Goal: Information Seeking & Learning: Learn about a topic

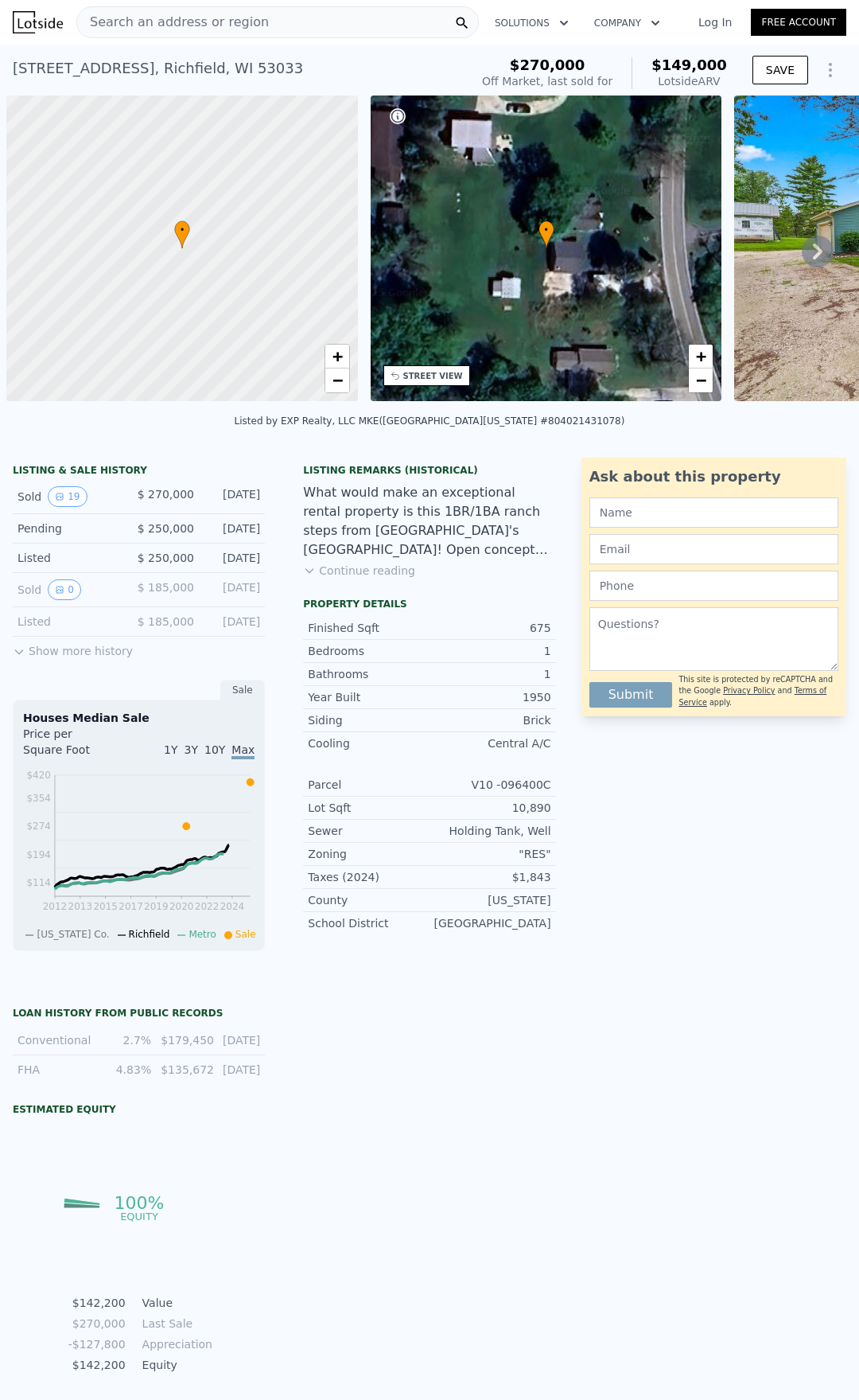
scroll to position [0, 6]
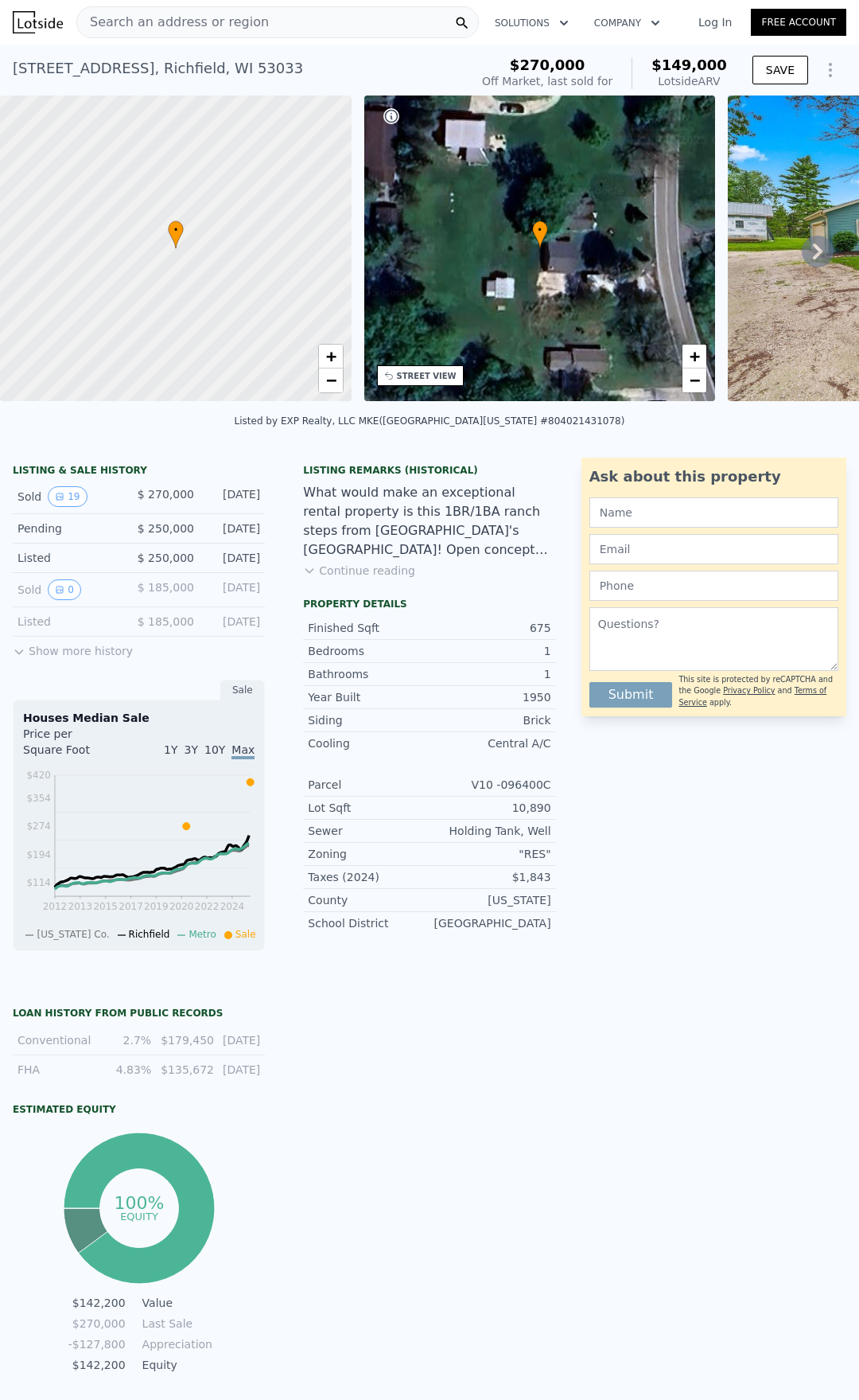
click at [420, 884] on div "Taxes (2024) $1,843" at bounding box center [429, 877] width 253 height 23
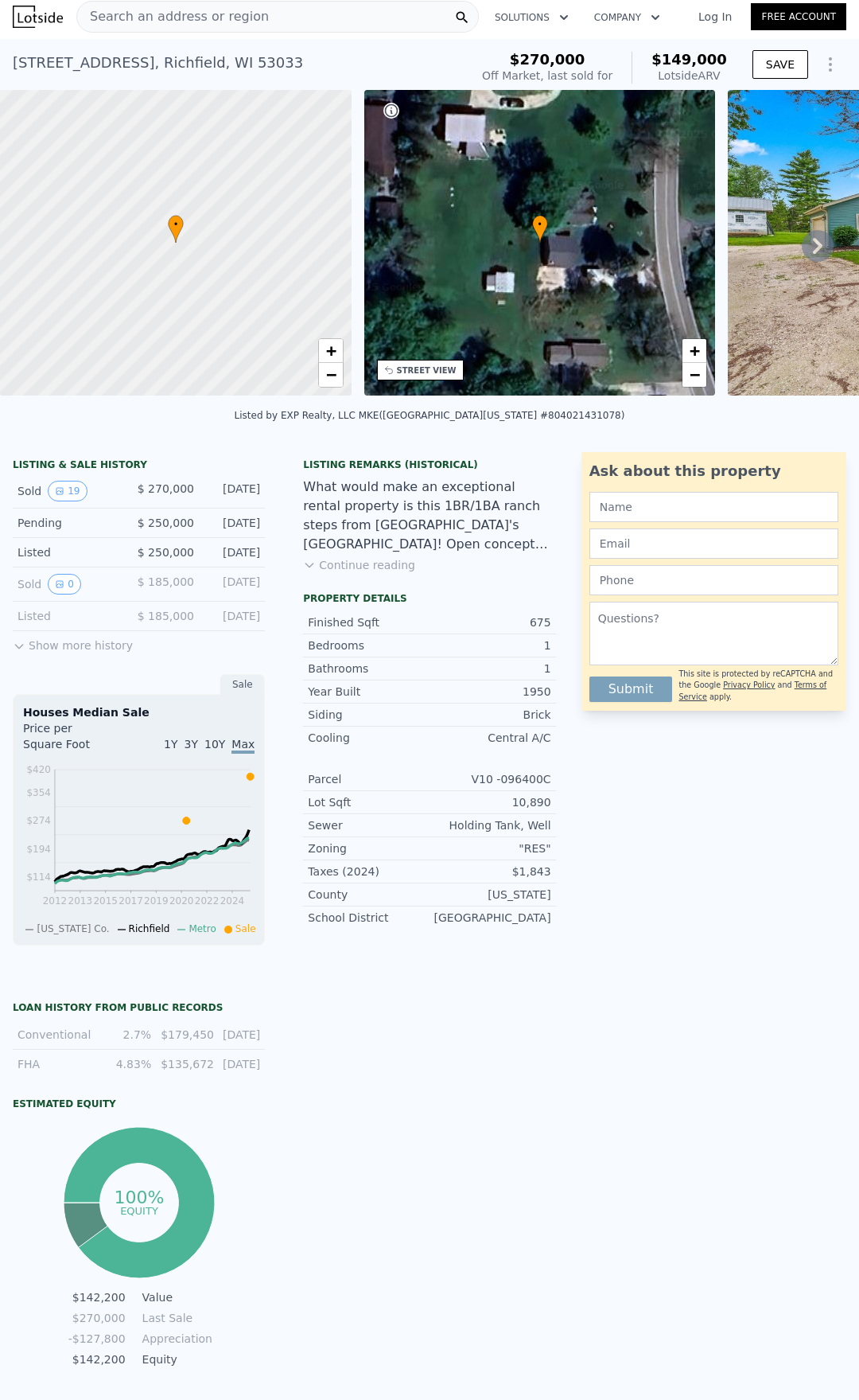
scroll to position [0, 0]
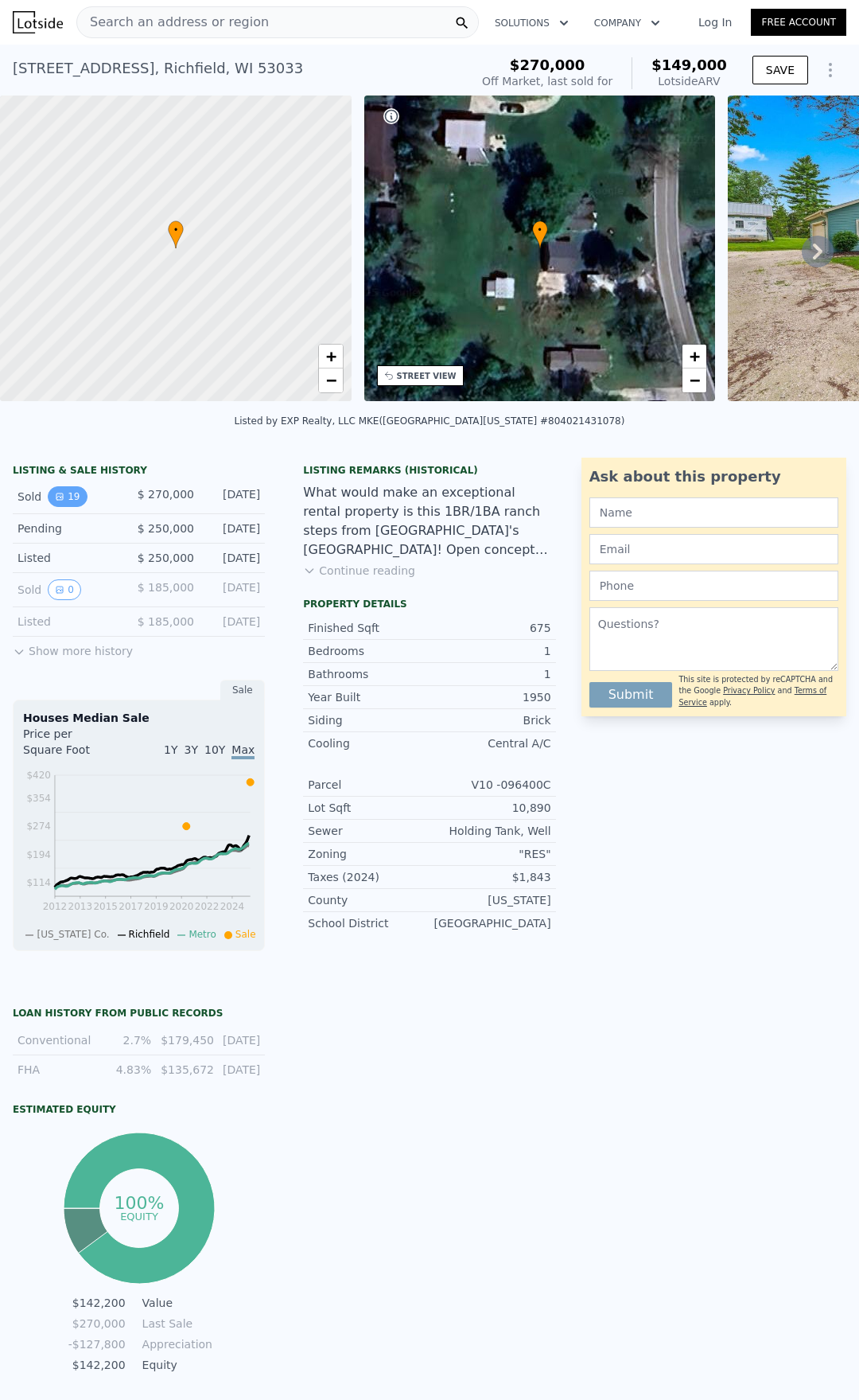
click at [59, 495] on icon "View historical data" at bounding box center [59, 496] width 6 height 6
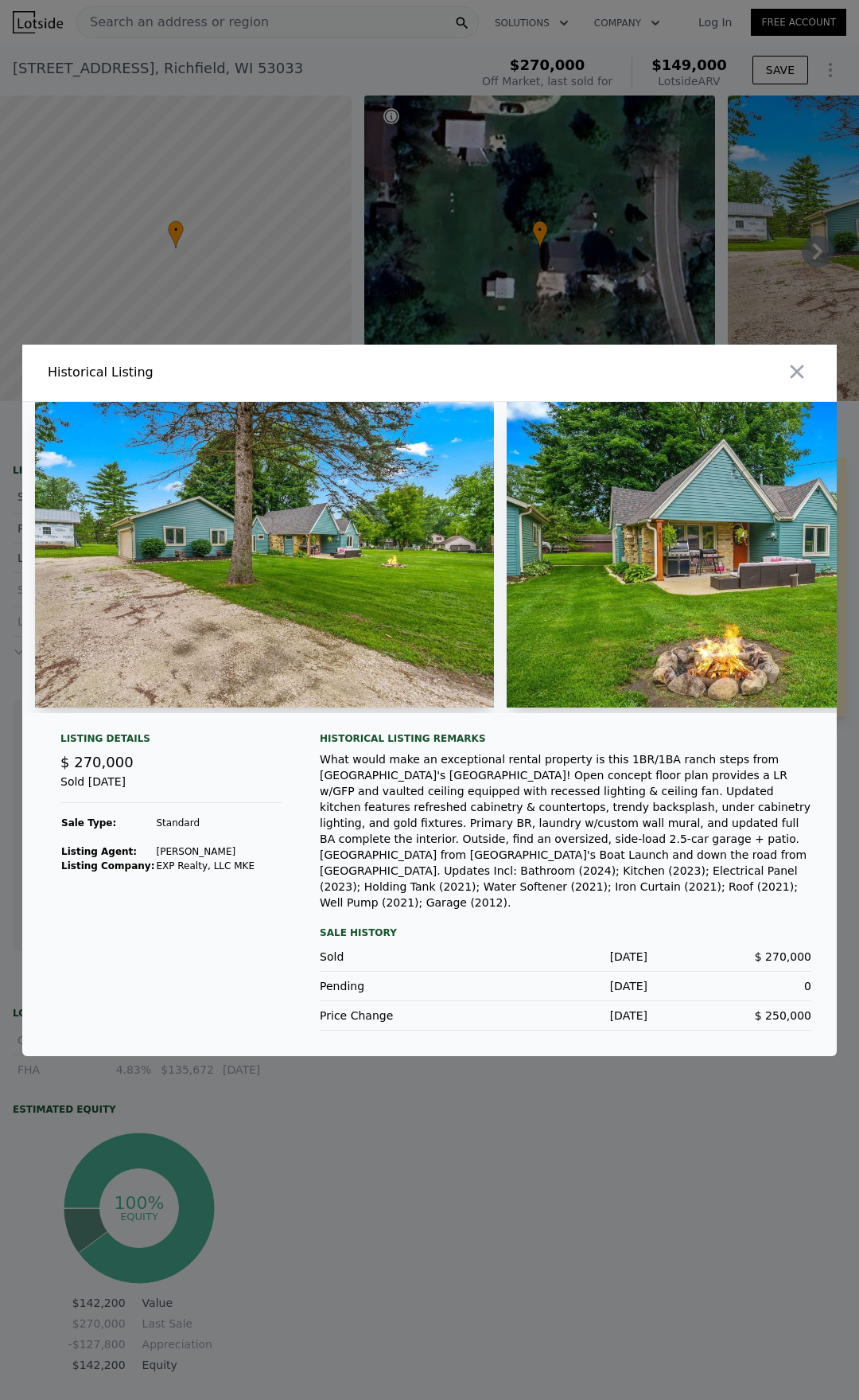
click at [286, 595] on img at bounding box center [264, 555] width 459 height 305
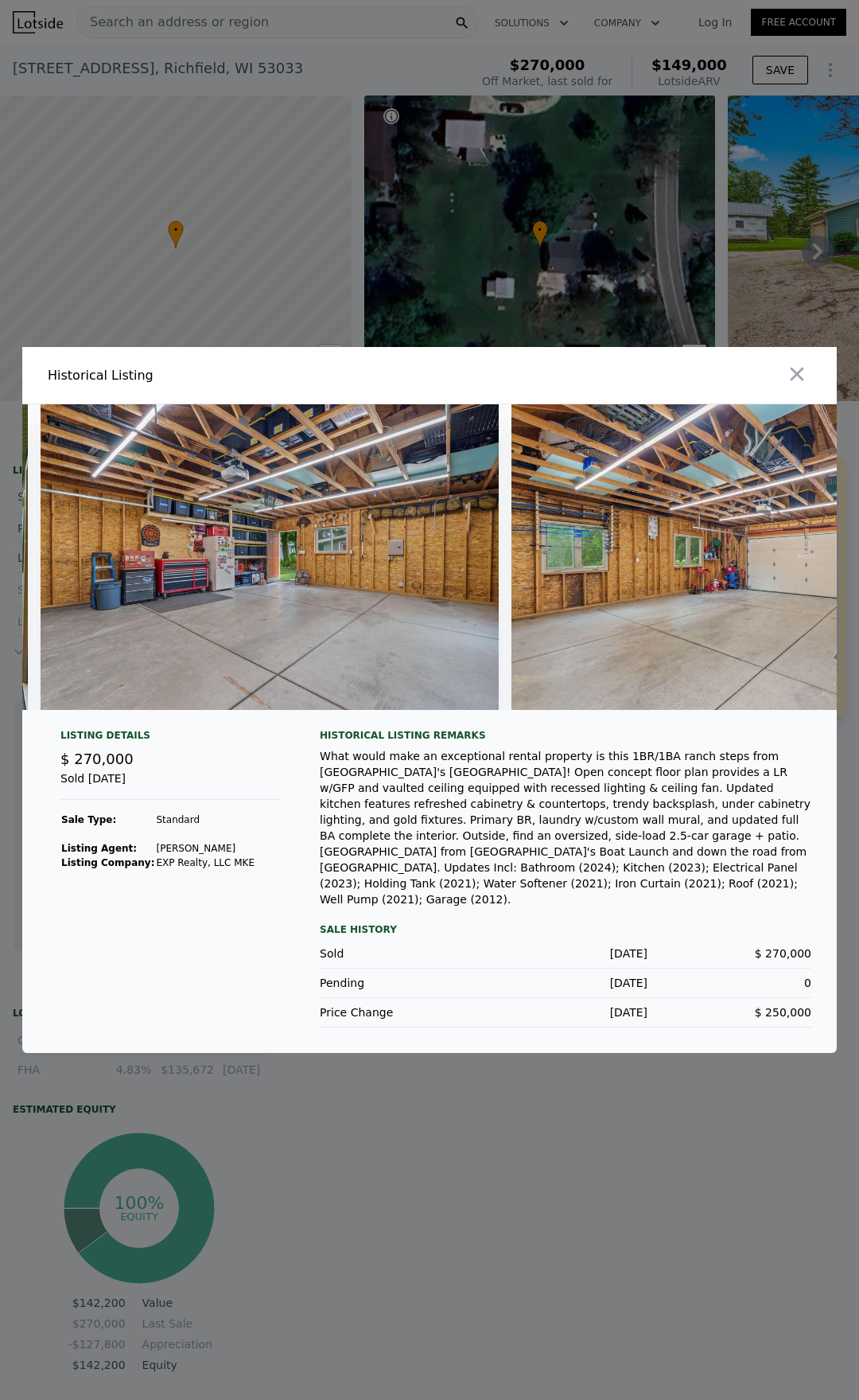
scroll to position [0, 8170]
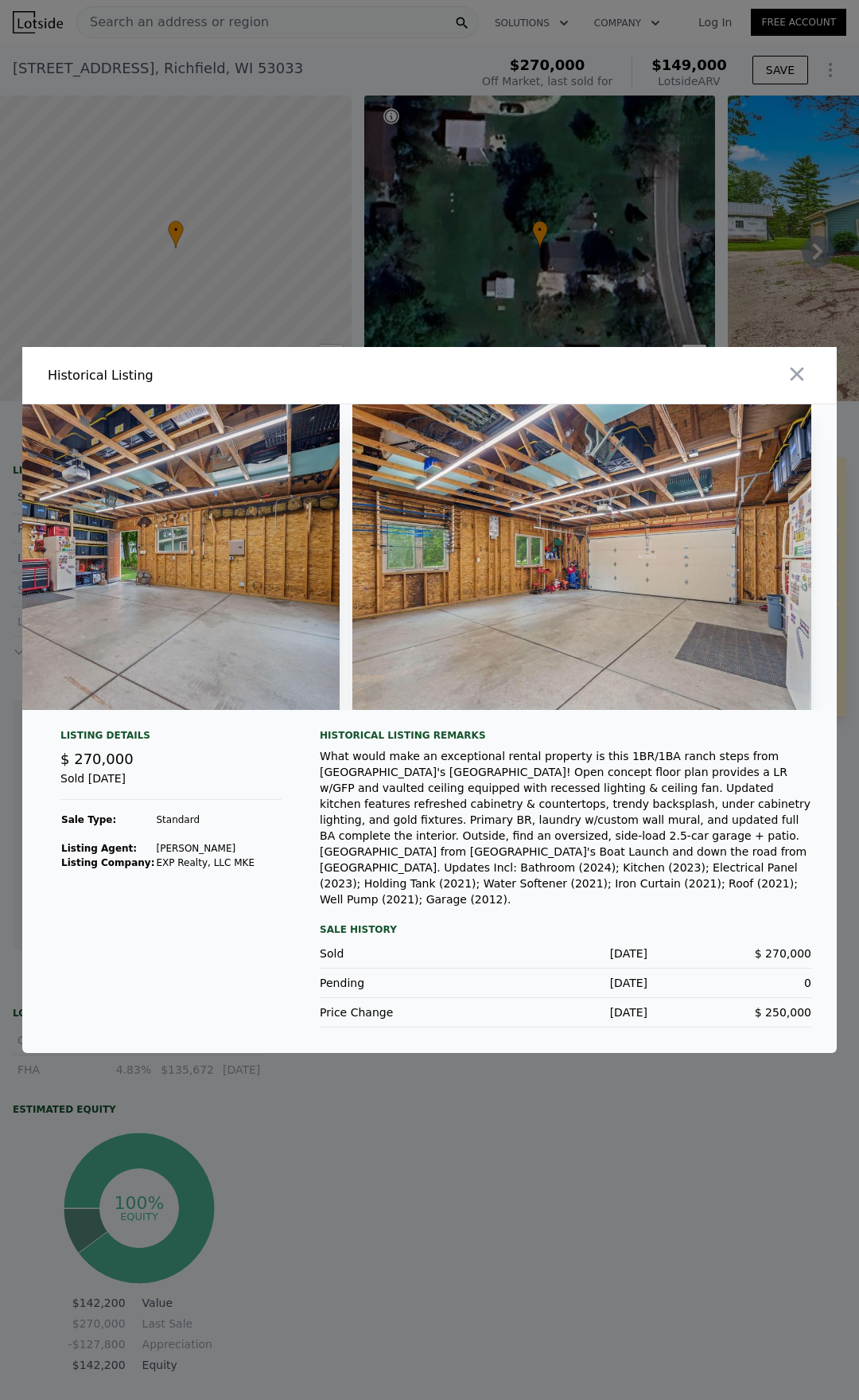
click at [539, 1140] on div at bounding box center [429, 700] width 859 height 1400
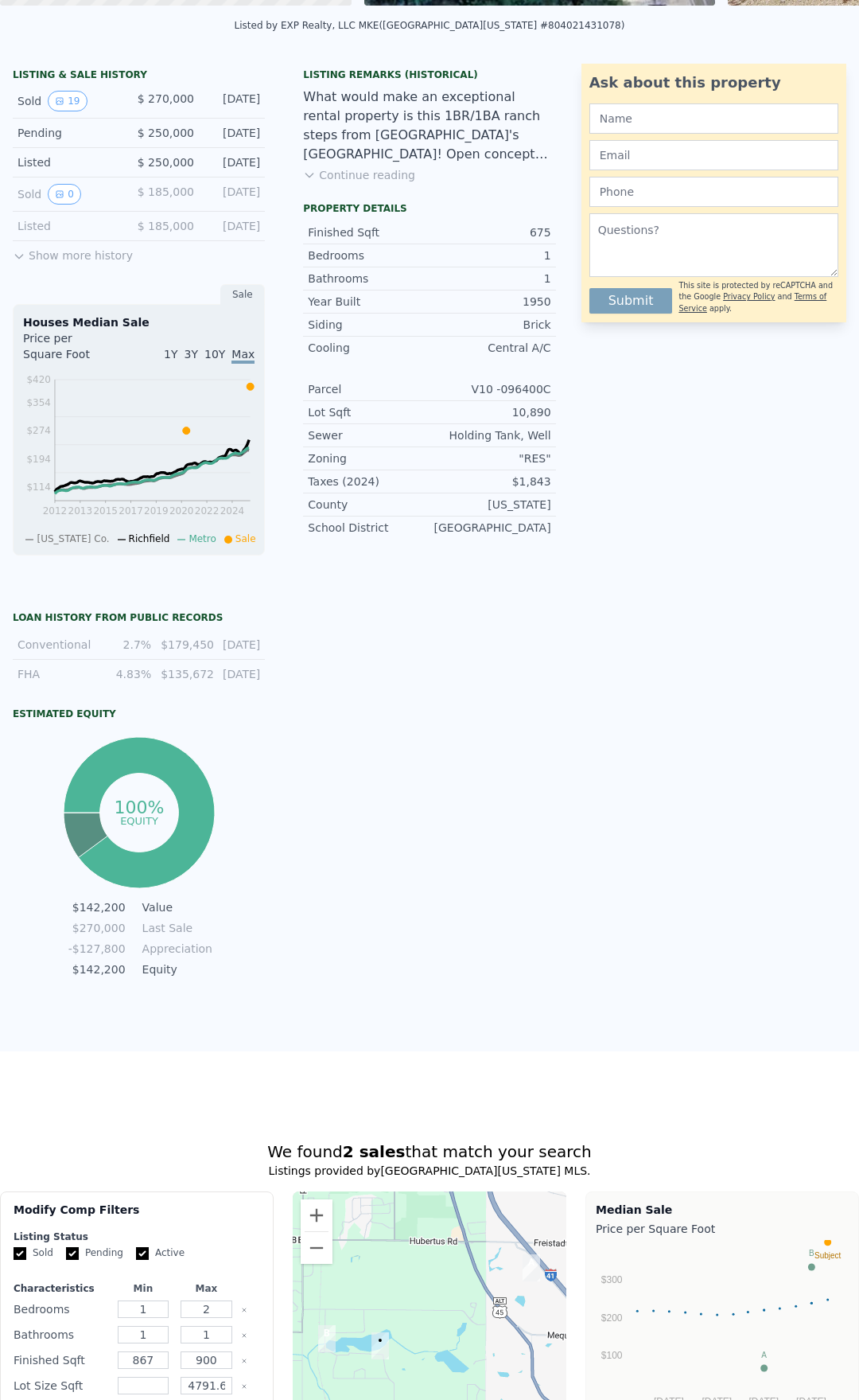
scroll to position [0, 0]
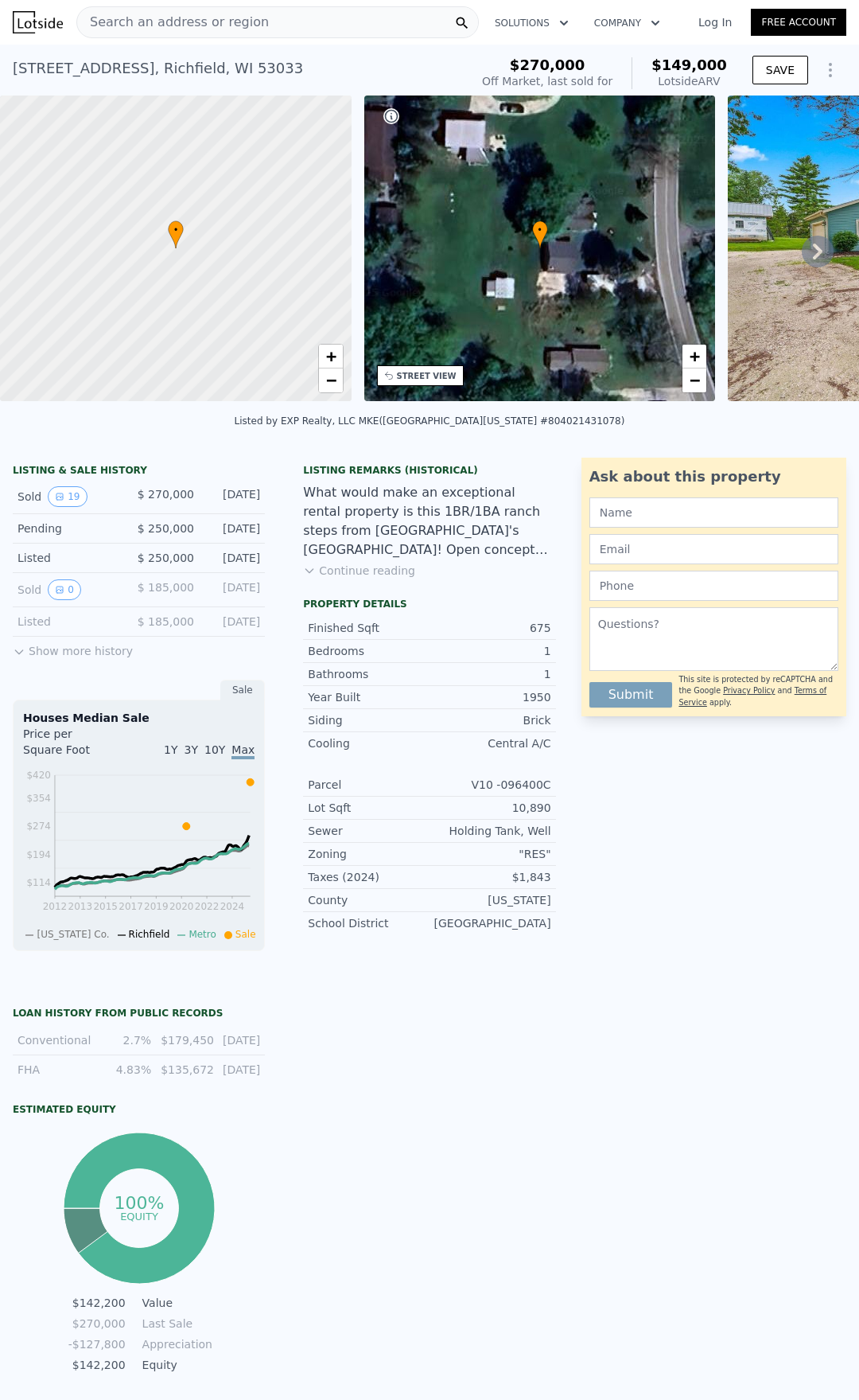
click at [808, 244] on icon at bounding box center [818, 252] width 32 height 32
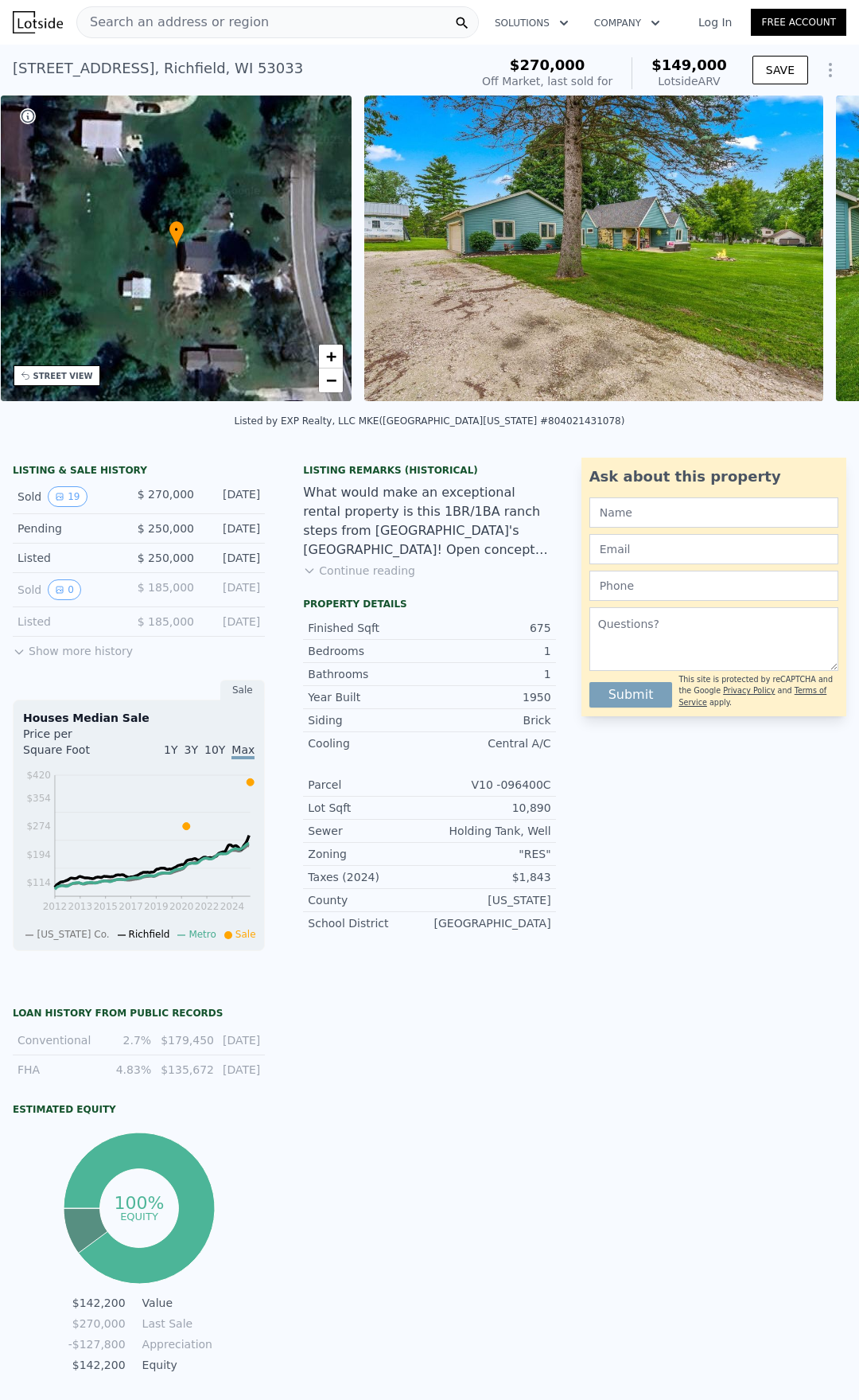
scroll to position [0, 371]
click at [819, 247] on icon at bounding box center [818, 252] width 32 height 32
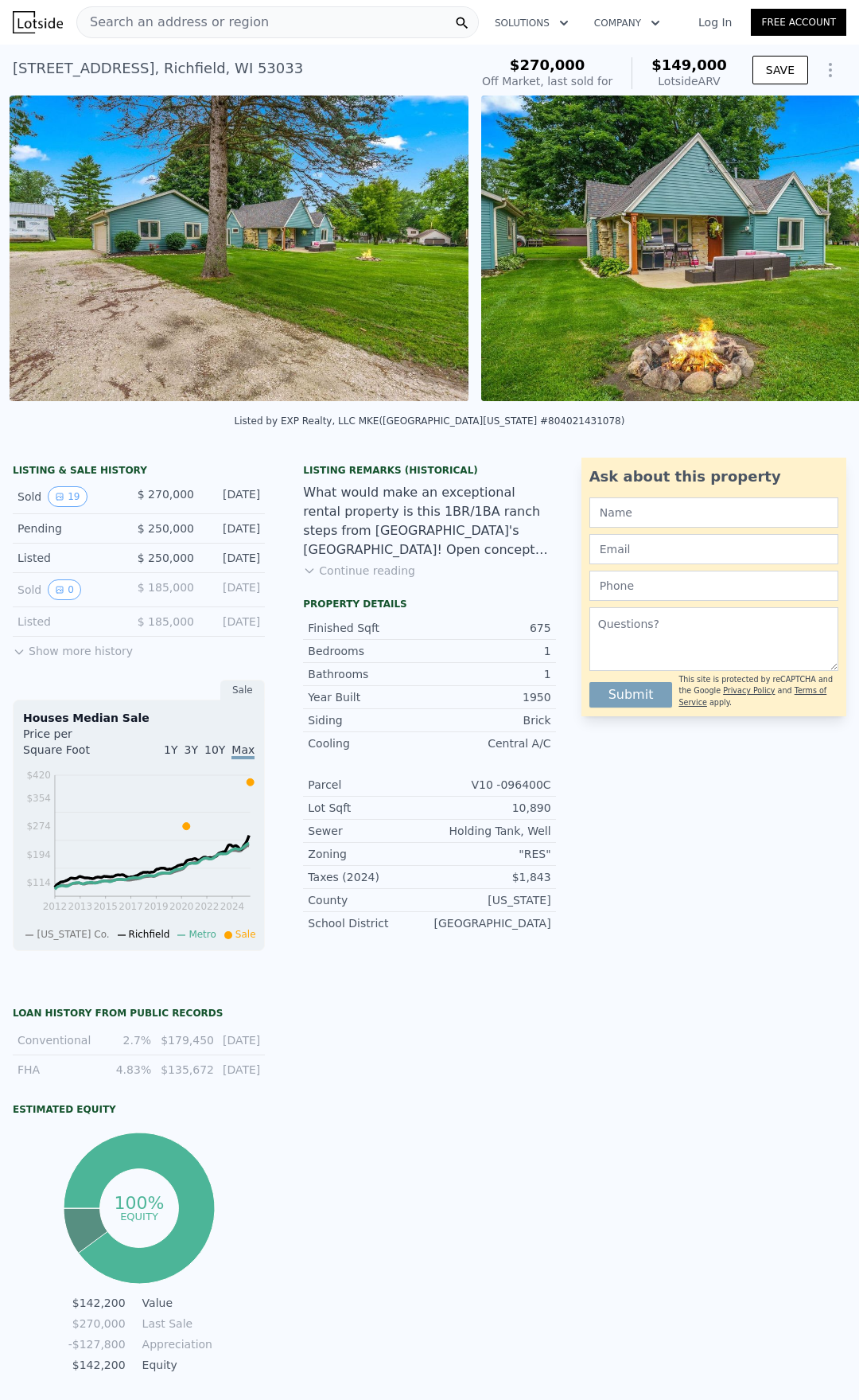
scroll to position [0, 728]
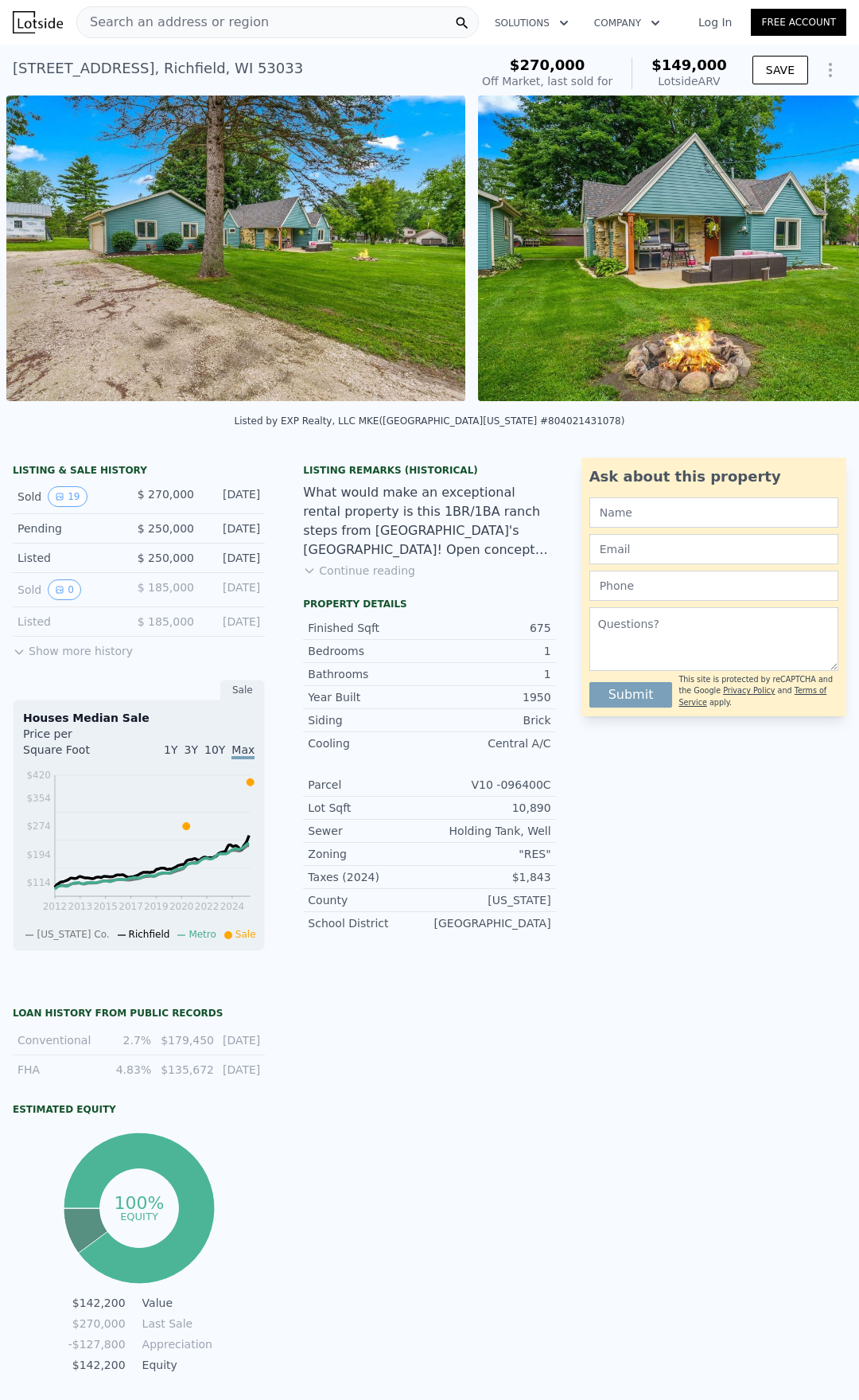
click at [819, 247] on div "• + − • + − STREET VIEW Loading... SATELLITE VIEW" at bounding box center [429, 251] width 859 height 311
click at [818, 246] on icon at bounding box center [818, 252] width 10 height 16
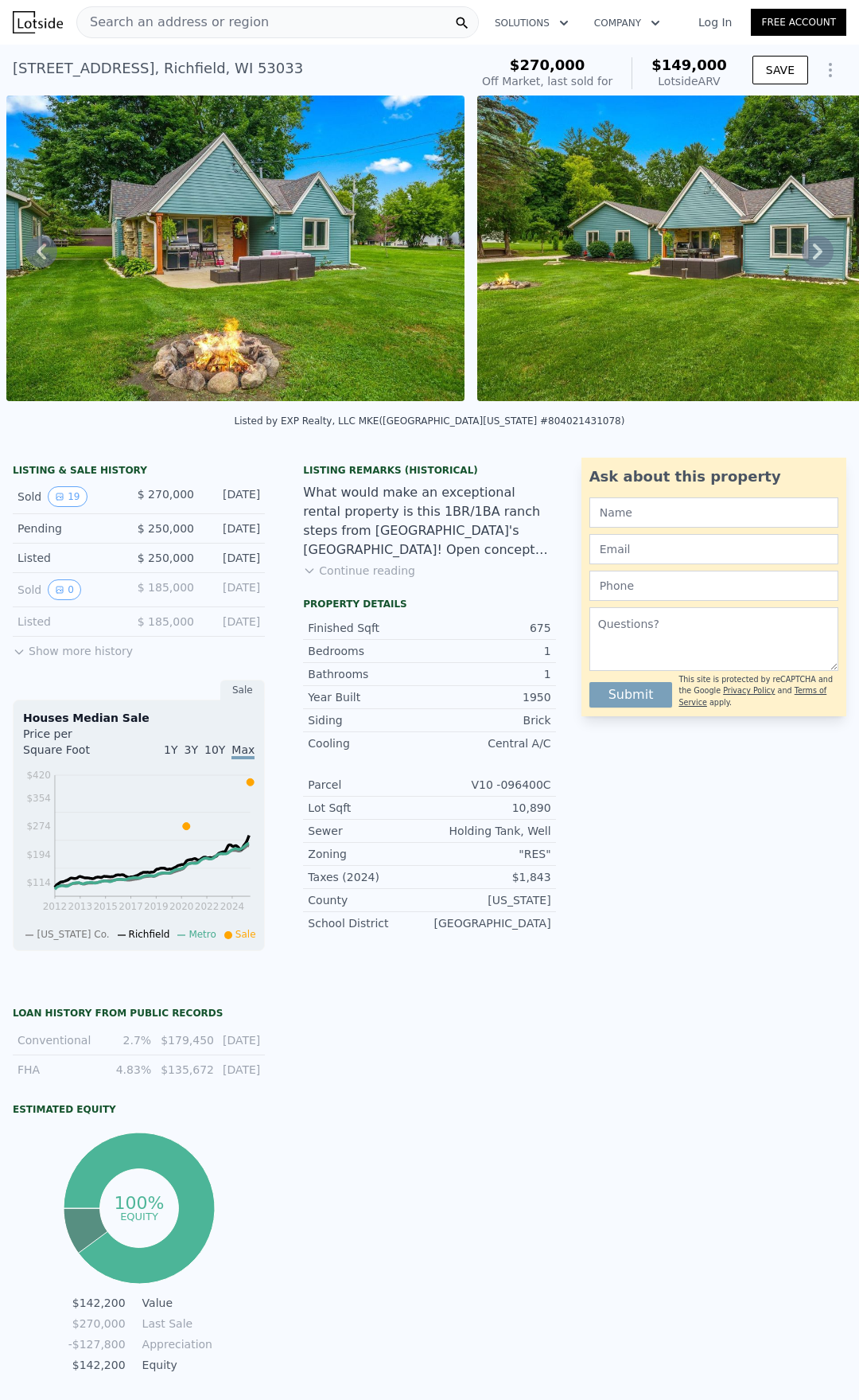
click at [818, 246] on icon at bounding box center [818, 252] width 10 height 16
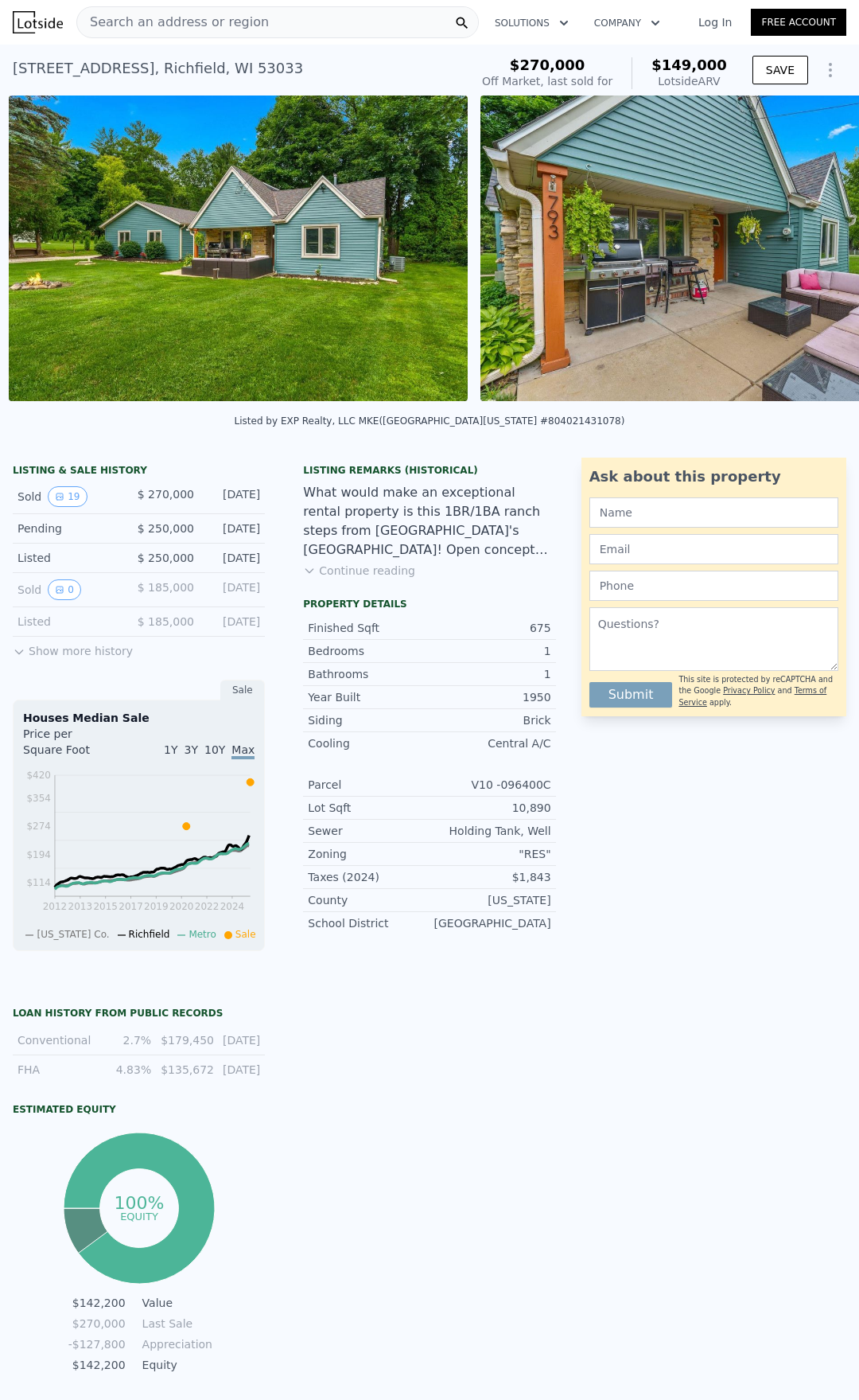
scroll to position [0, 1671]
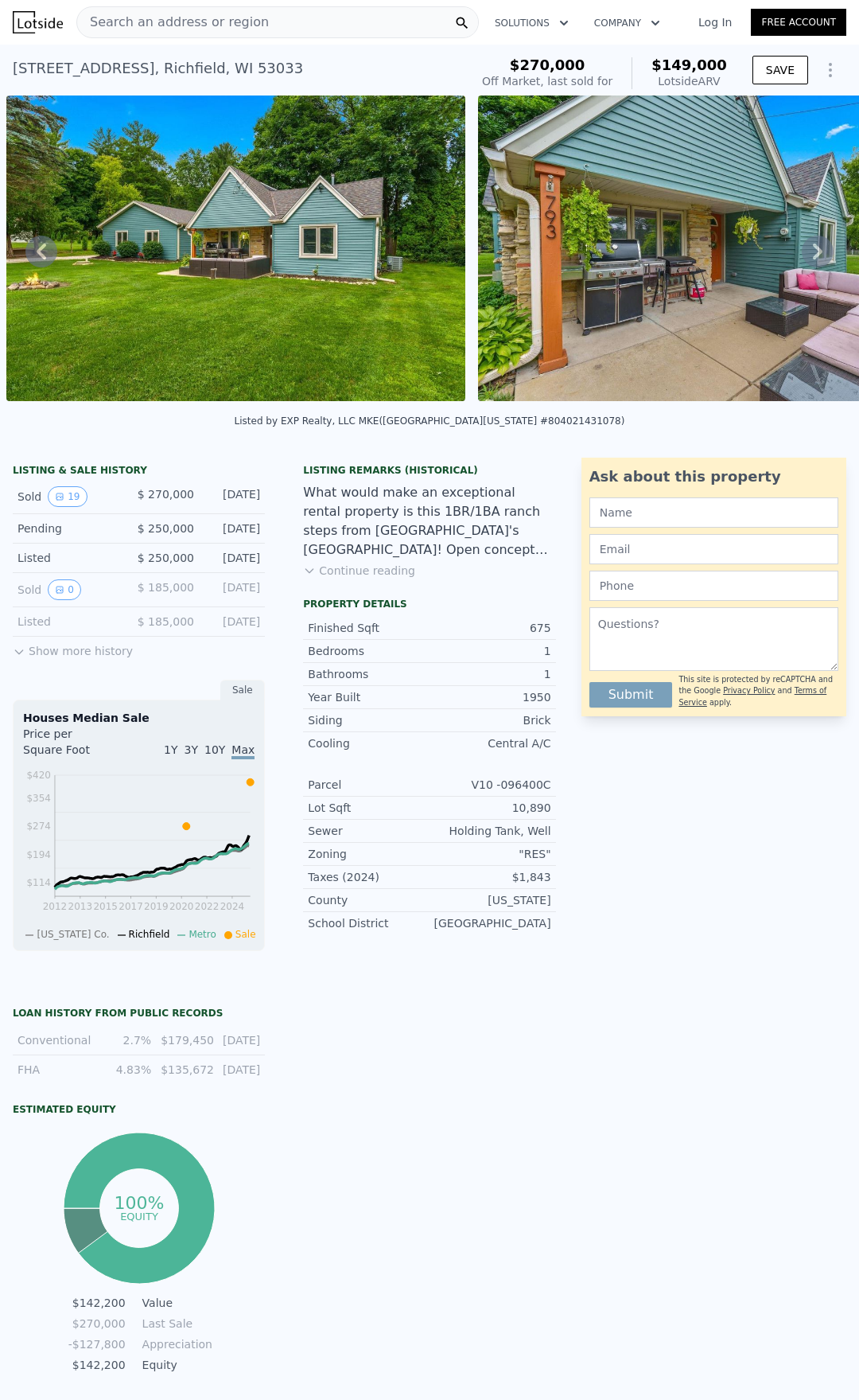
click at [818, 246] on icon at bounding box center [818, 252] width 10 height 16
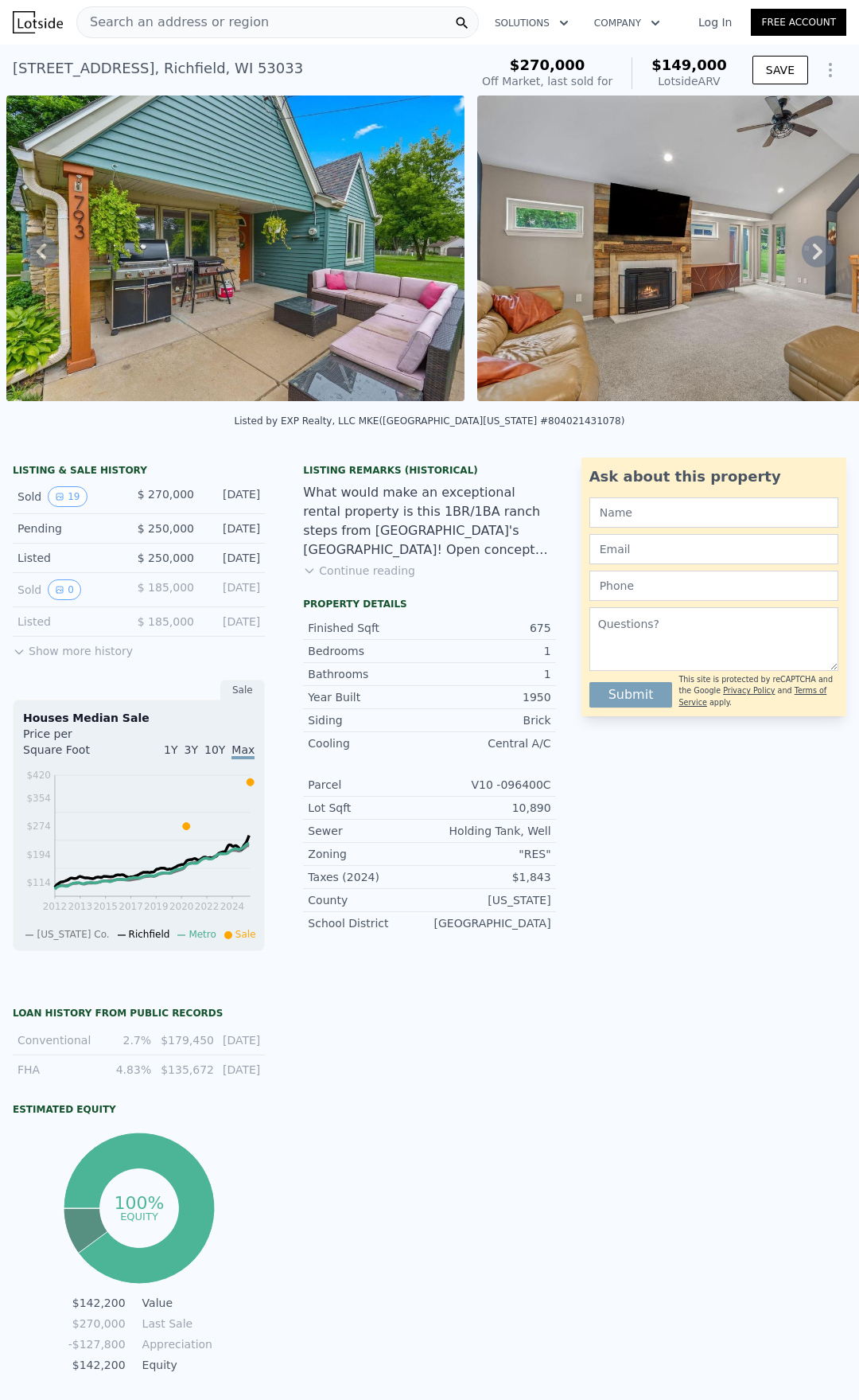
click at [818, 246] on icon at bounding box center [818, 252] width 10 height 16
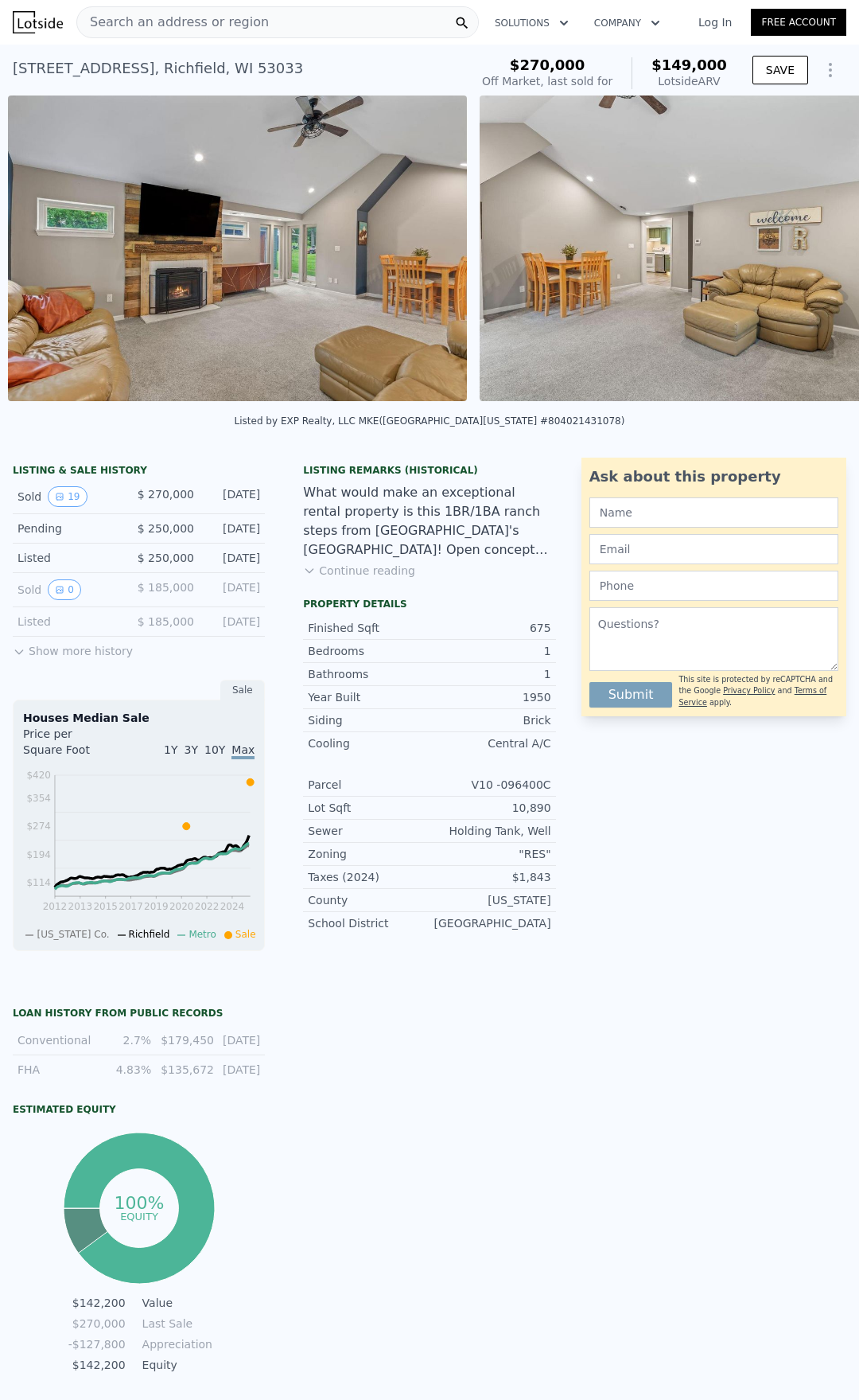
scroll to position [0, 2614]
click at [818, 246] on img at bounding box center [707, 248] width 459 height 305
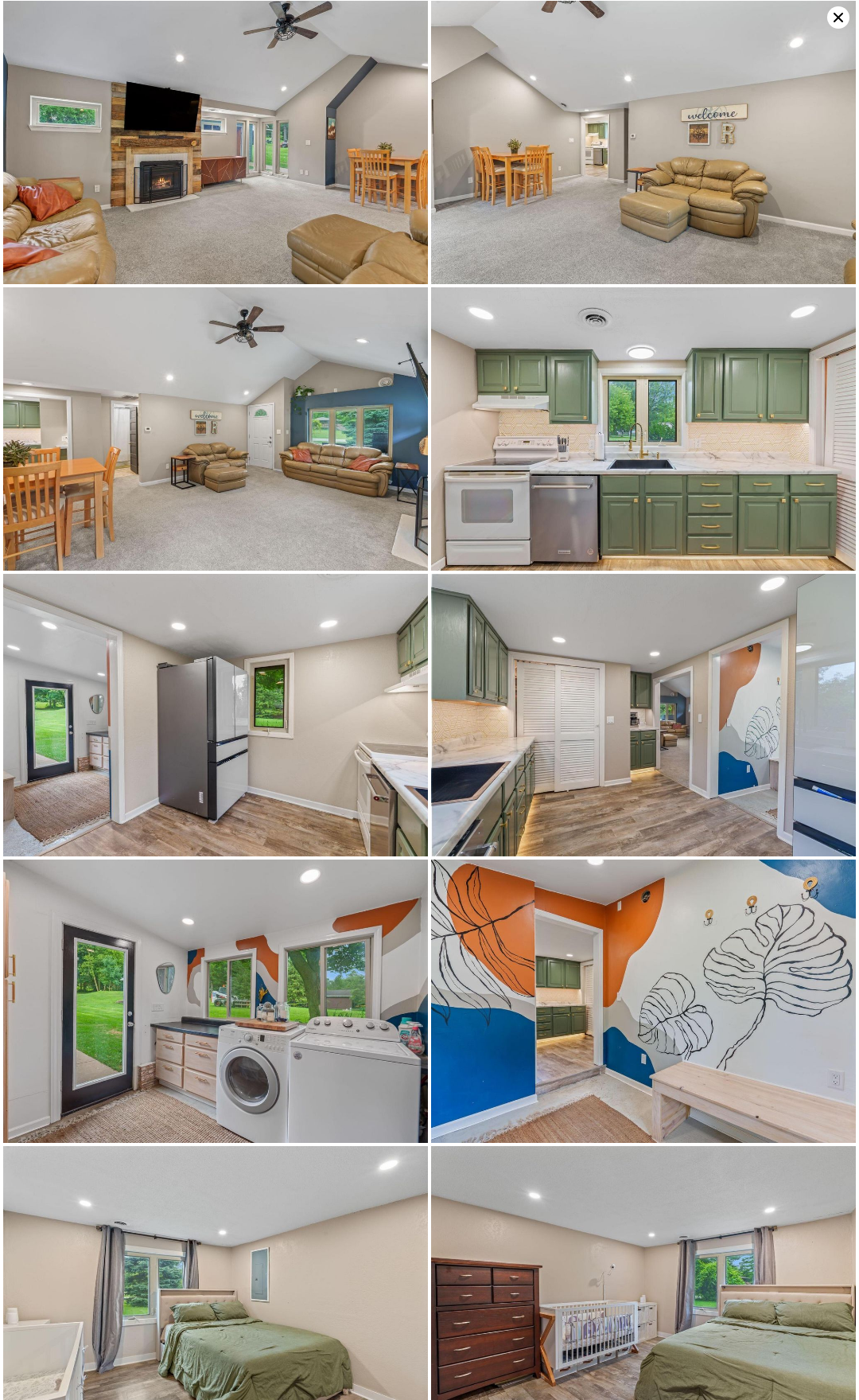
scroll to position [572, 0]
click at [839, 28] on icon at bounding box center [838, 17] width 22 height 22
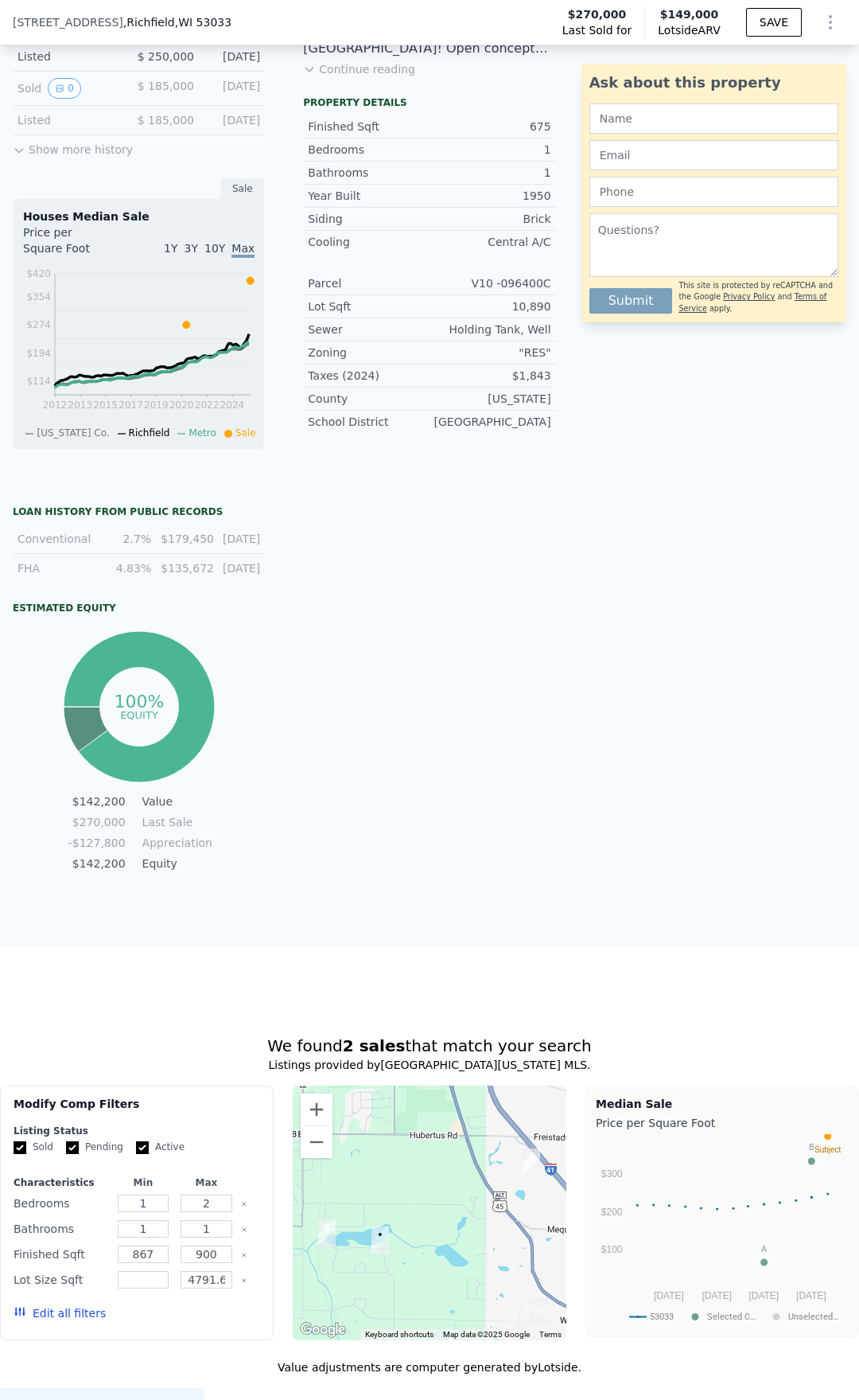
scroll to position [0, 0]
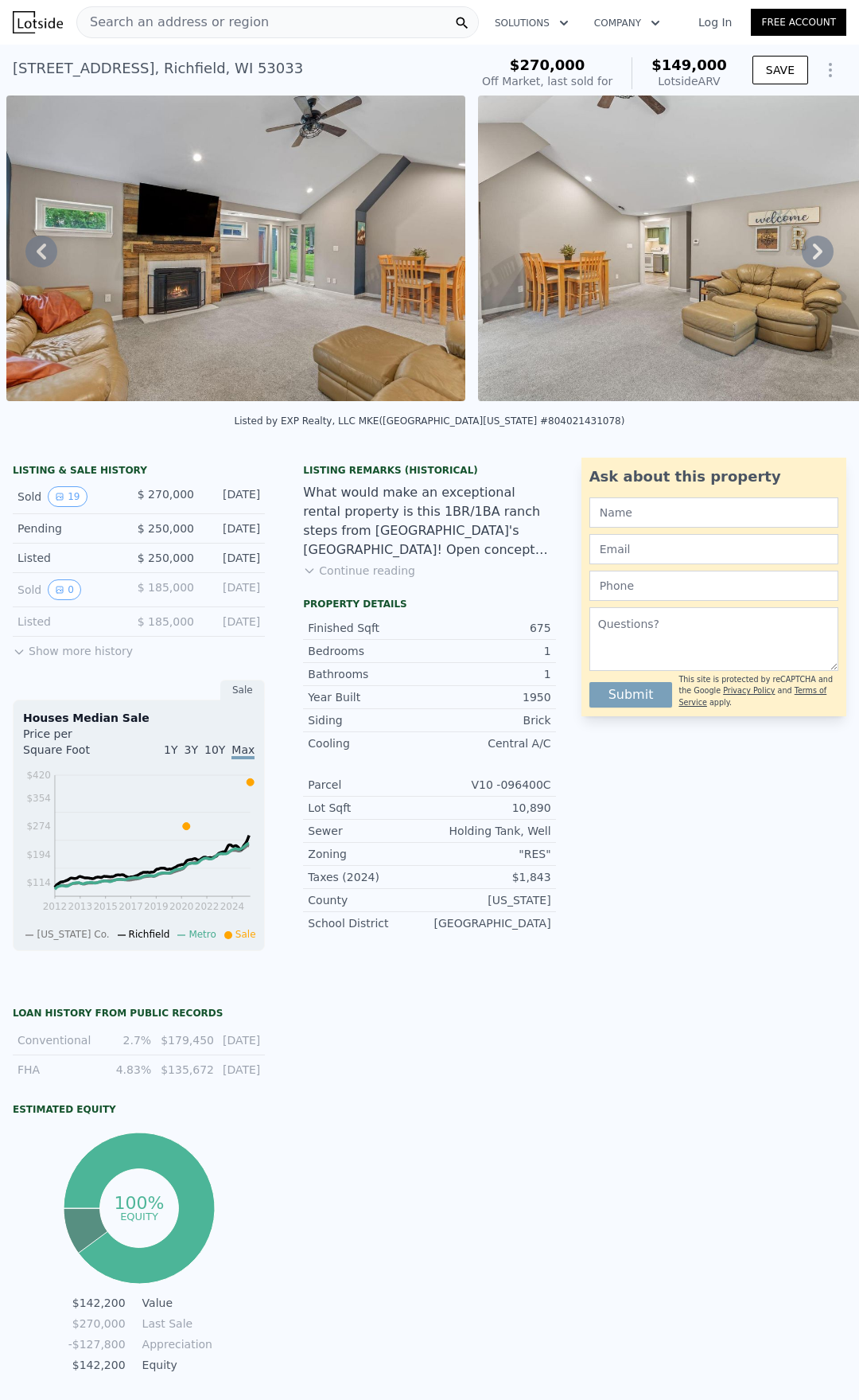
click at [820, 245] on icon at bounding box center [818, 252] width 32 height 32
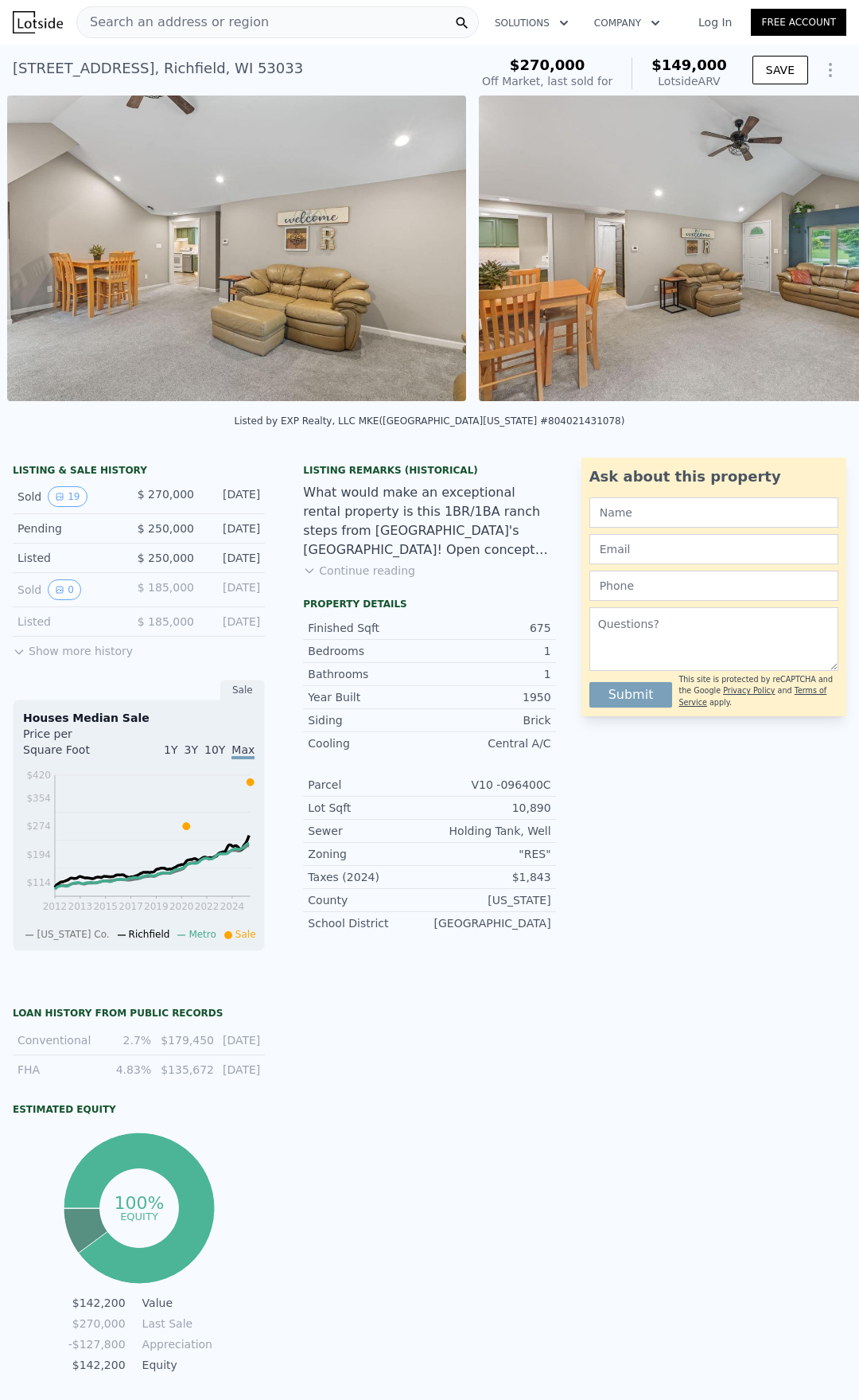
click at [820, 245] on img at bounding box center [707, 248] width 459 height 305
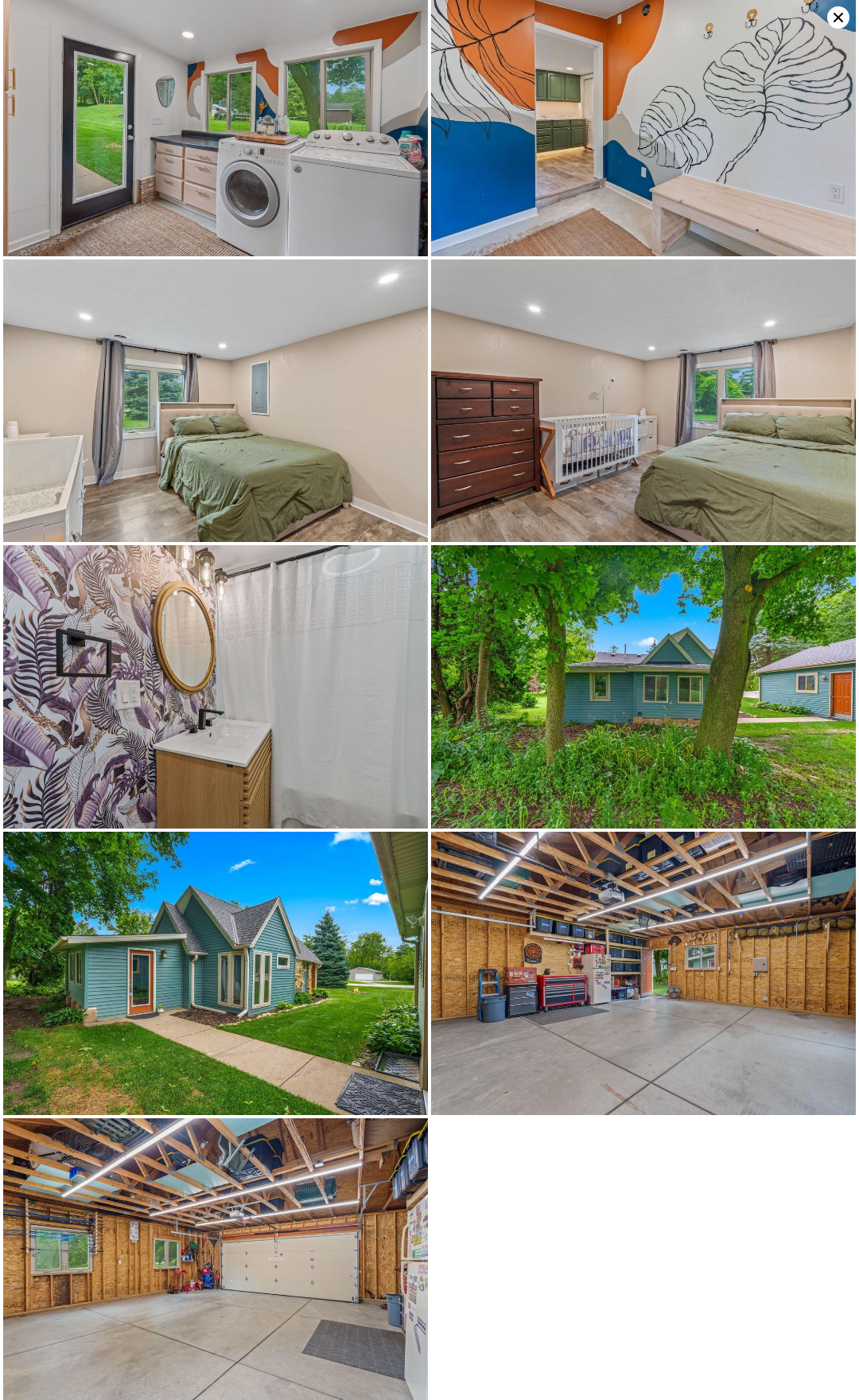
scroll to position [1459, 0]
click at [536, 741] on img at bounding box center [643, 686] width 425 height 283
click at [487, 1055] on img at bounding box center [643, 972] width 425 height 283
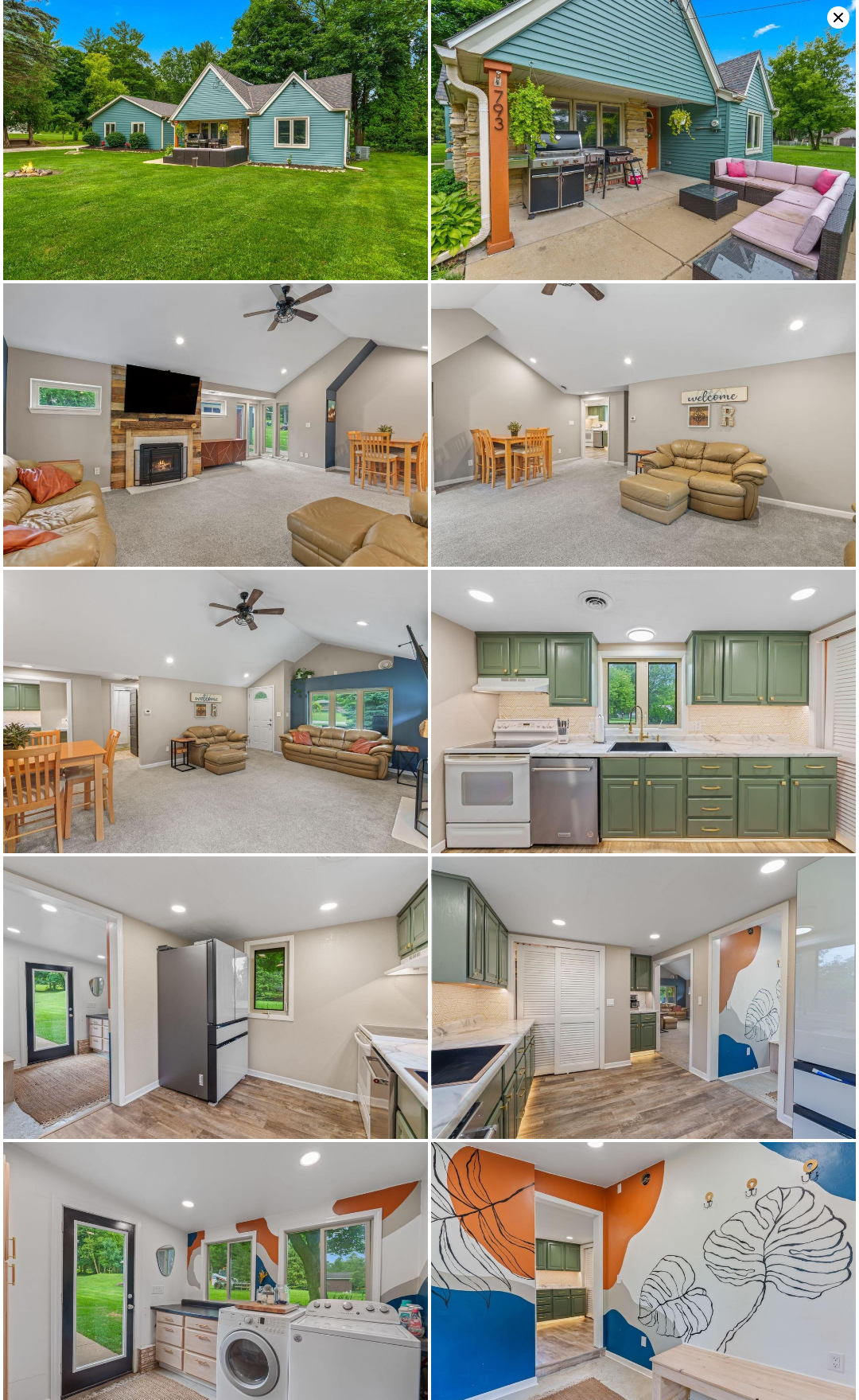
scroll to position [286, 0]
